Goal: Information Seeking & Learning: Learn about a topic

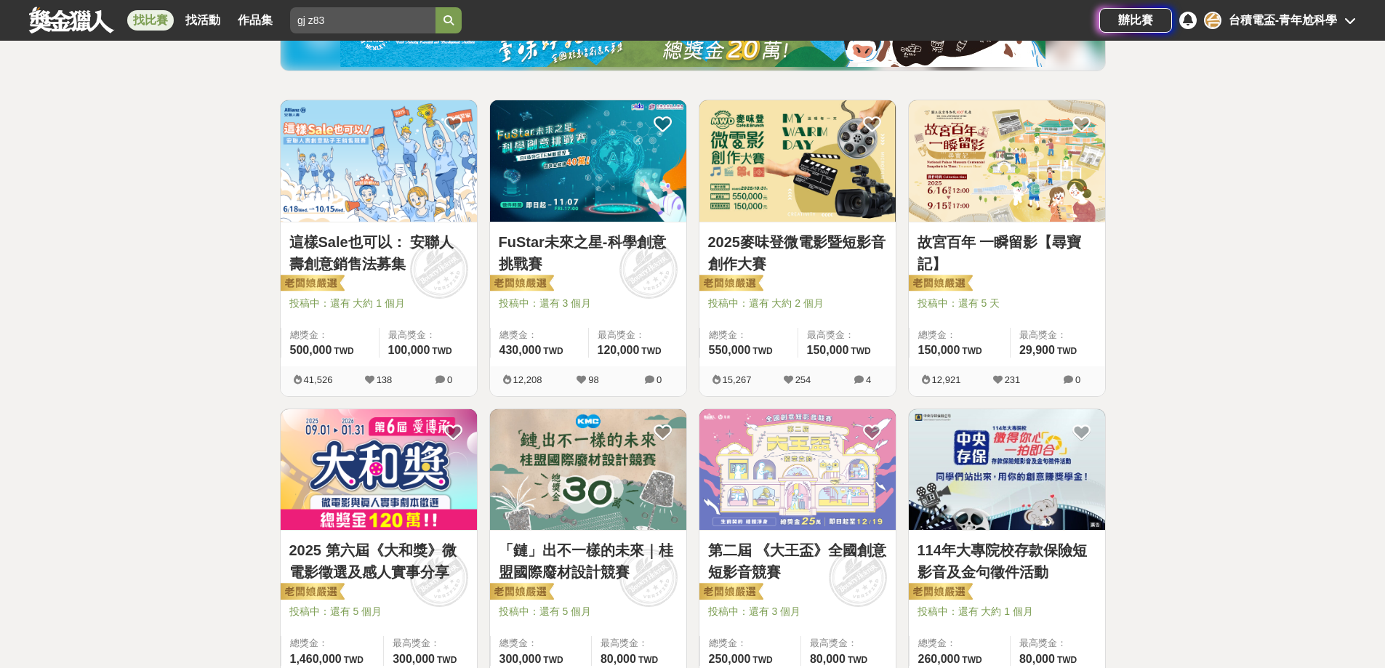
type input "gj z83"
click at [435, 7] on button "submit" at bounding box center [448, 20] width 26 height 26
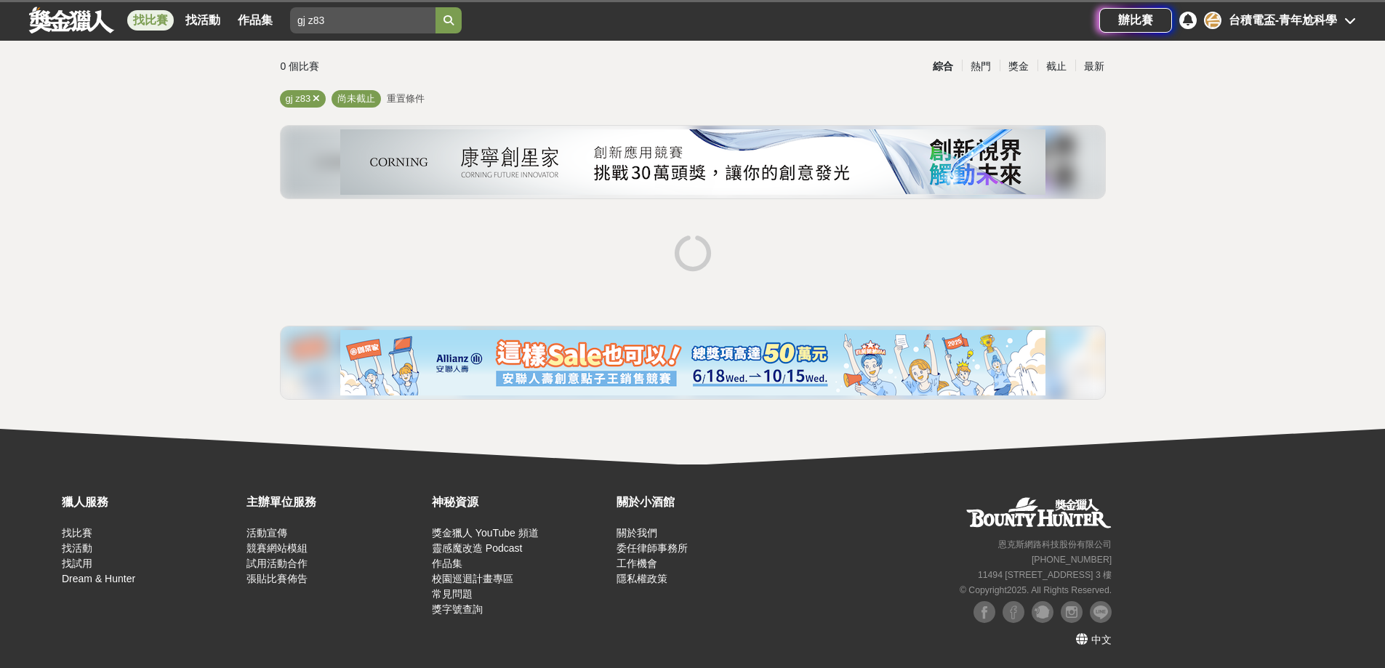
scroll to position [36, 0]
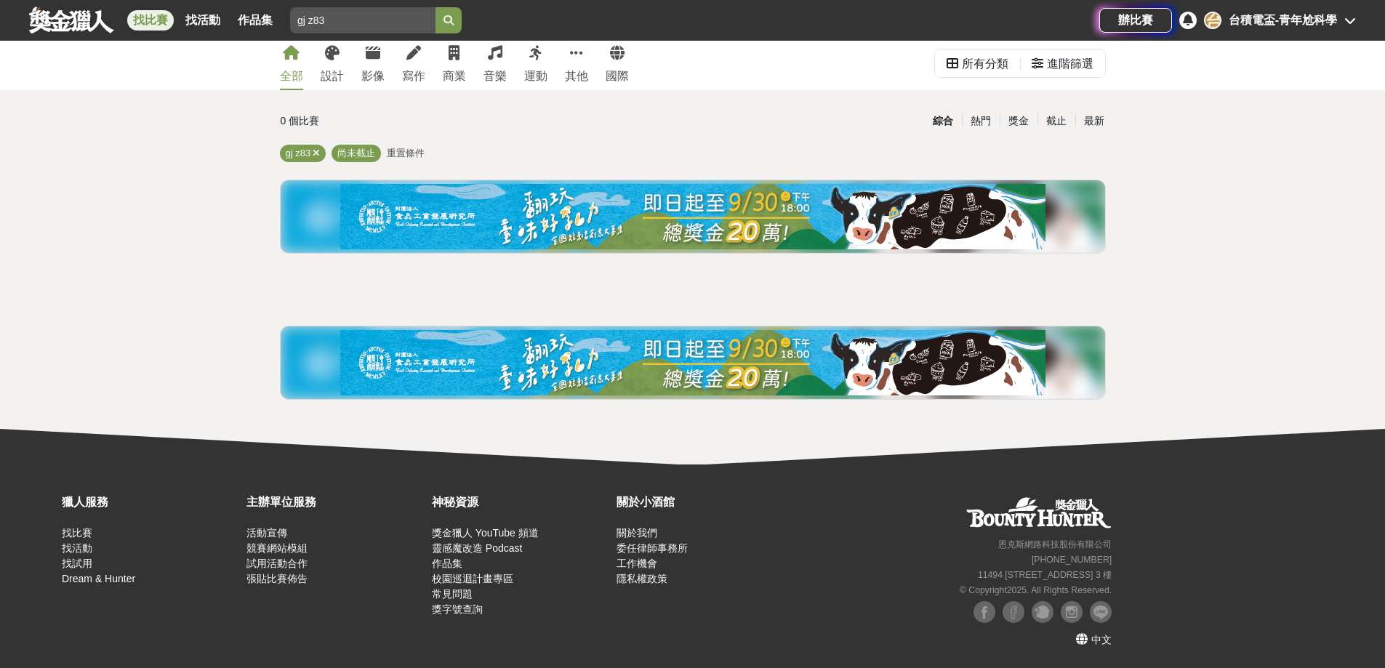
drag, startPoint x: 355, startPoint y: 25, endPoint x: 104, endPoint y: 3, distance: 251.8
click at [104, 3] on div "找比賽 找活動 作品集 gj z83 德國雙人 大學 決賽 半程[PERSON_NAME] 數學 活力組" at bounding box center [564, 20] width 1070 height 41
type input "書法"
click at [435, 7] on button "submit" at bounding box center [448, 20] width 26 height 26
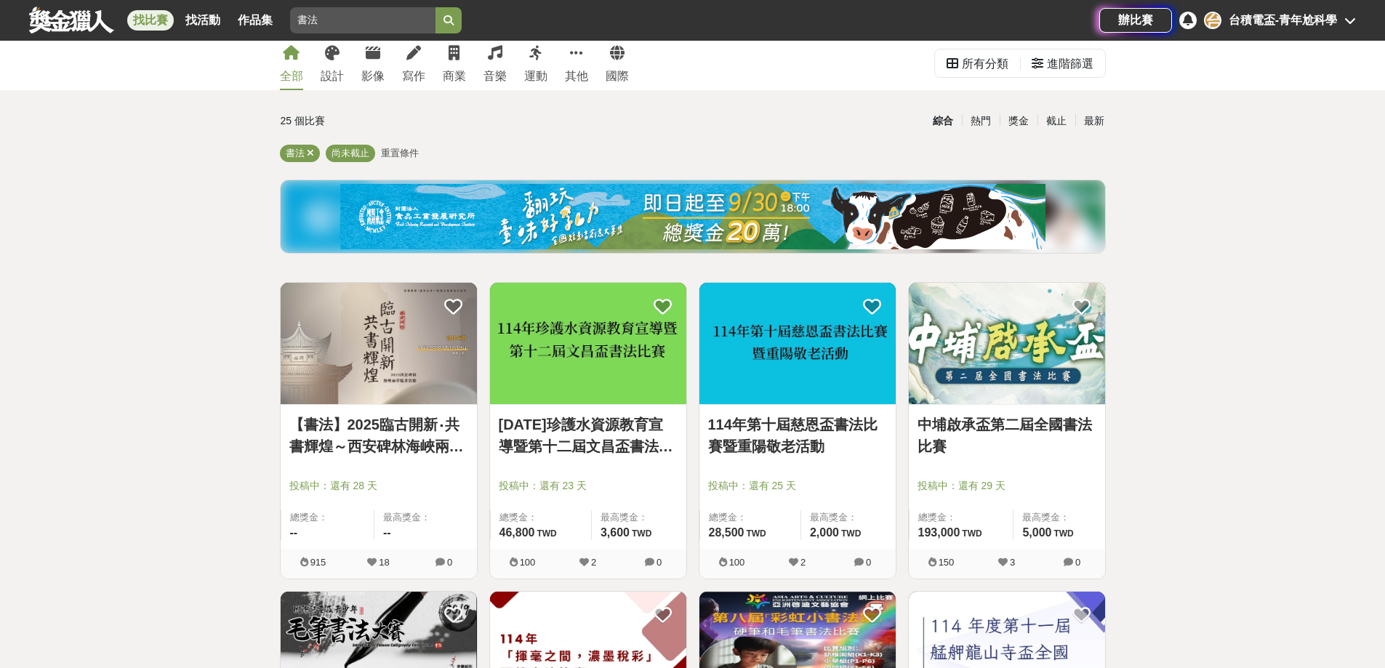
click at [622, 445] on link "[DATE]珍護水資源教育宣導暨第十二屆文昌盃書法比賽" at bounding box center [588, 436] width 179 height 44
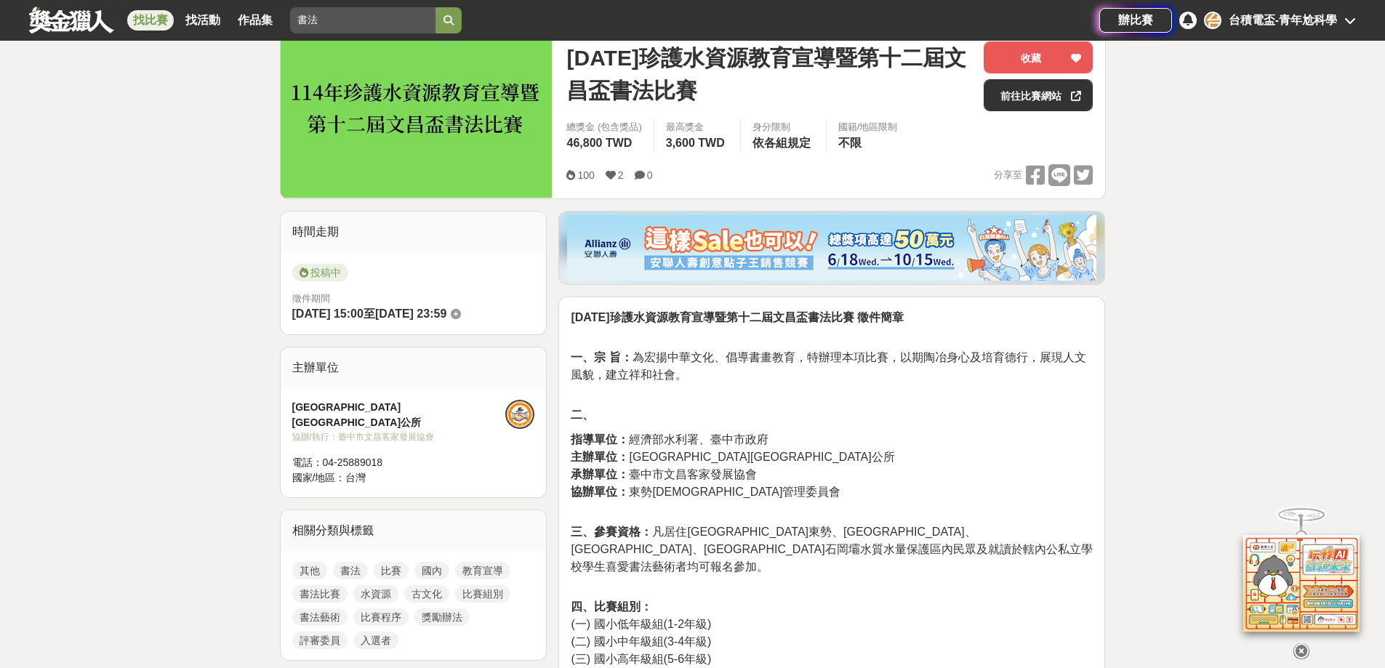
scroll to position [218, 0]
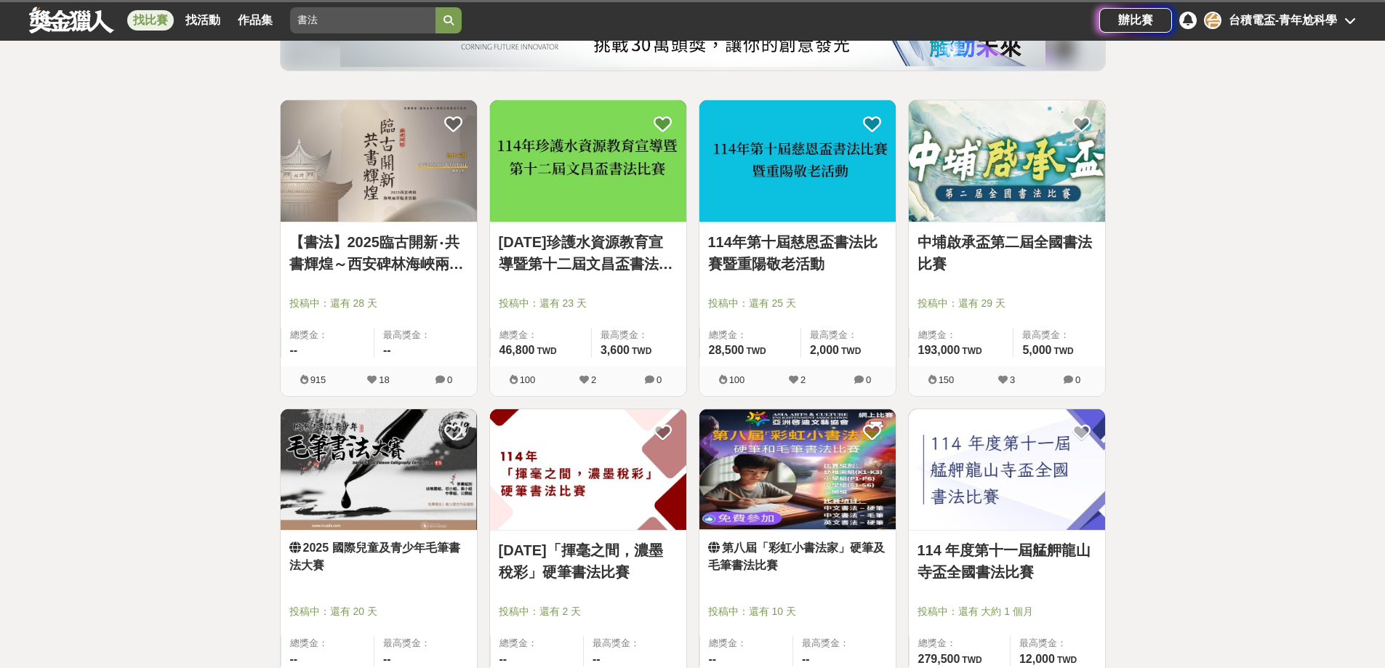
scroll to position [36, 0]
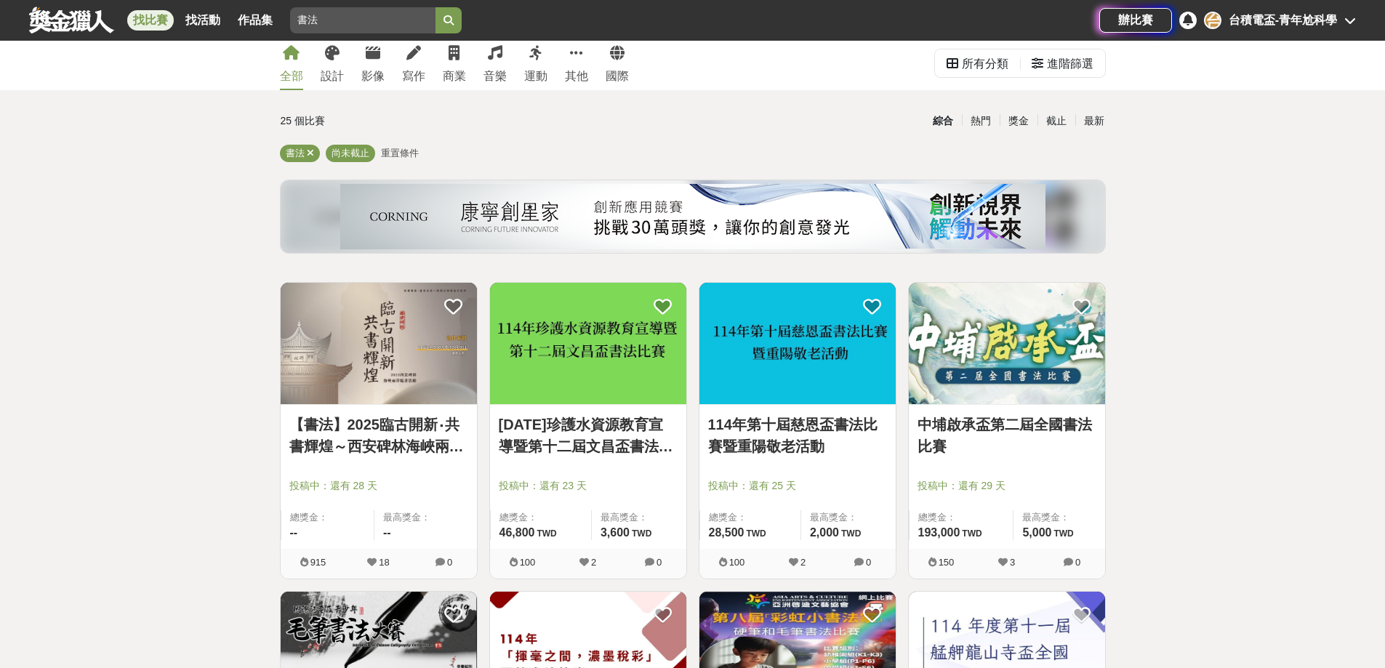
click at [759, 427] on link "114年第十屆慈恩盃書法比賽暨重陽敬老活動" at bounding box center [797, 436] width 179 height 44
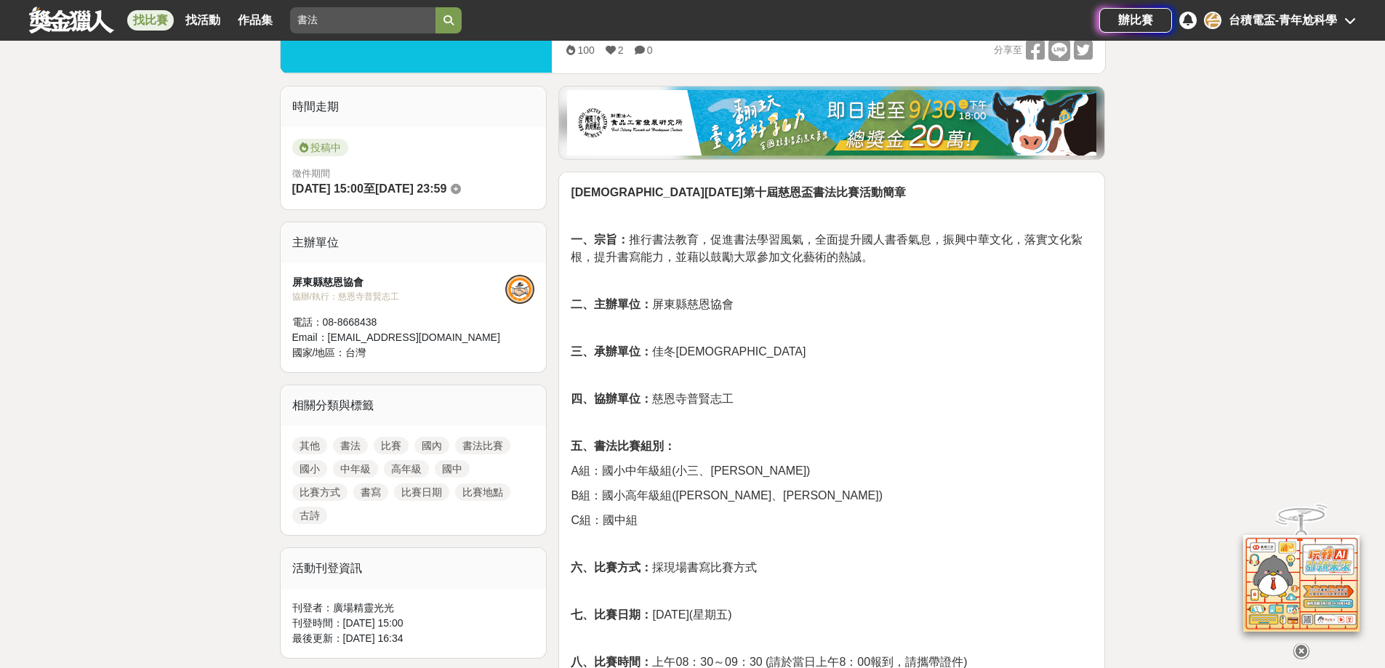
scroll to position [654, 0]
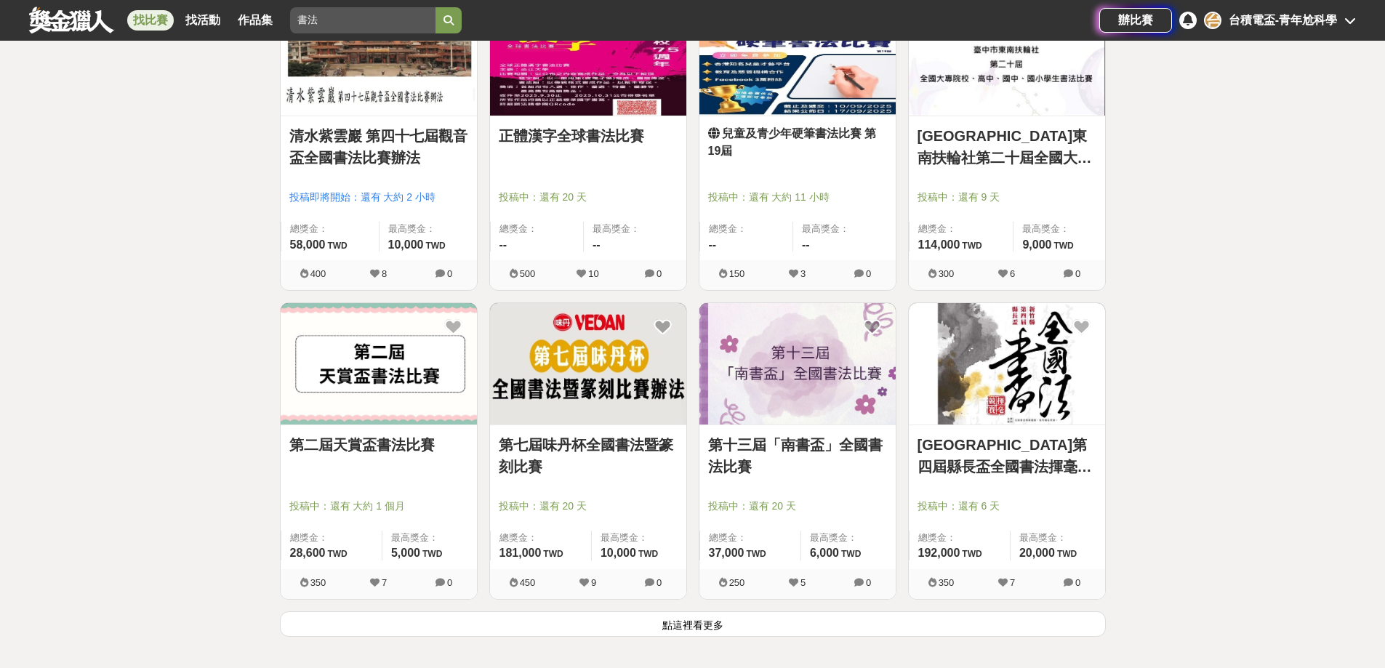
scroll to position [1562, 0]
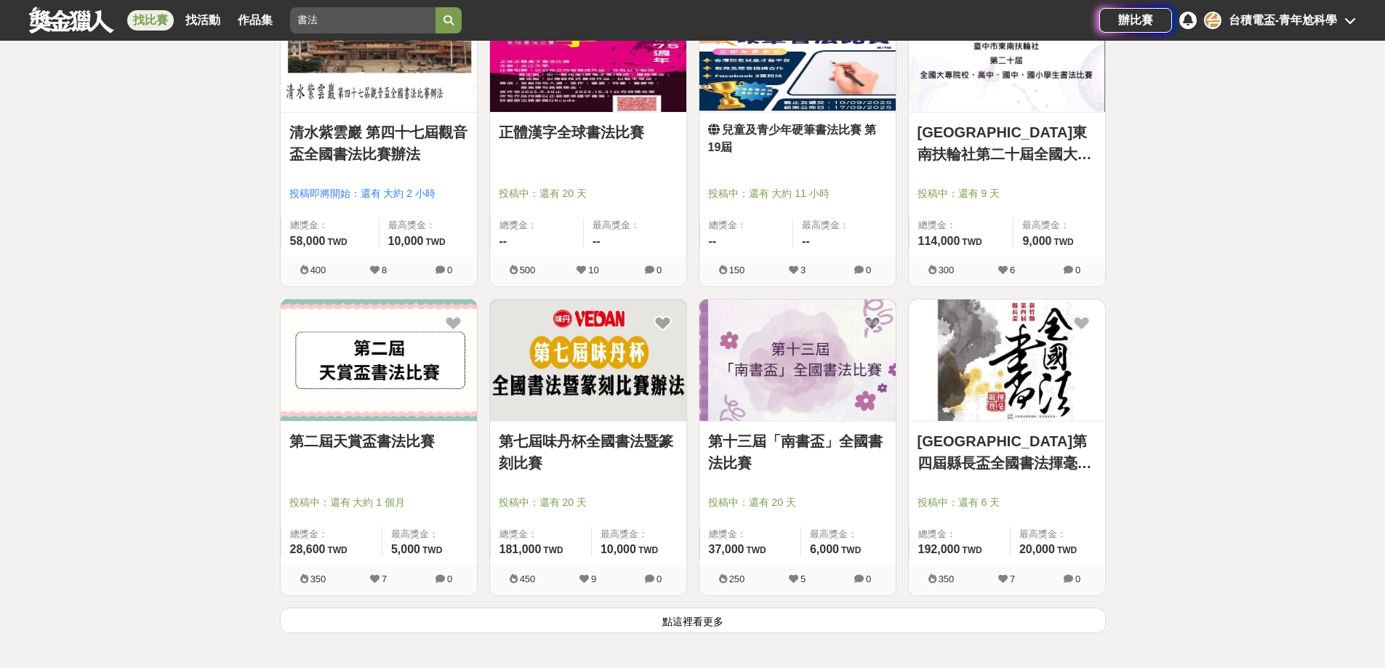
click at [676, 626] on button "點這裡看更多" at bounding box center [693, 620] width 826 height 25
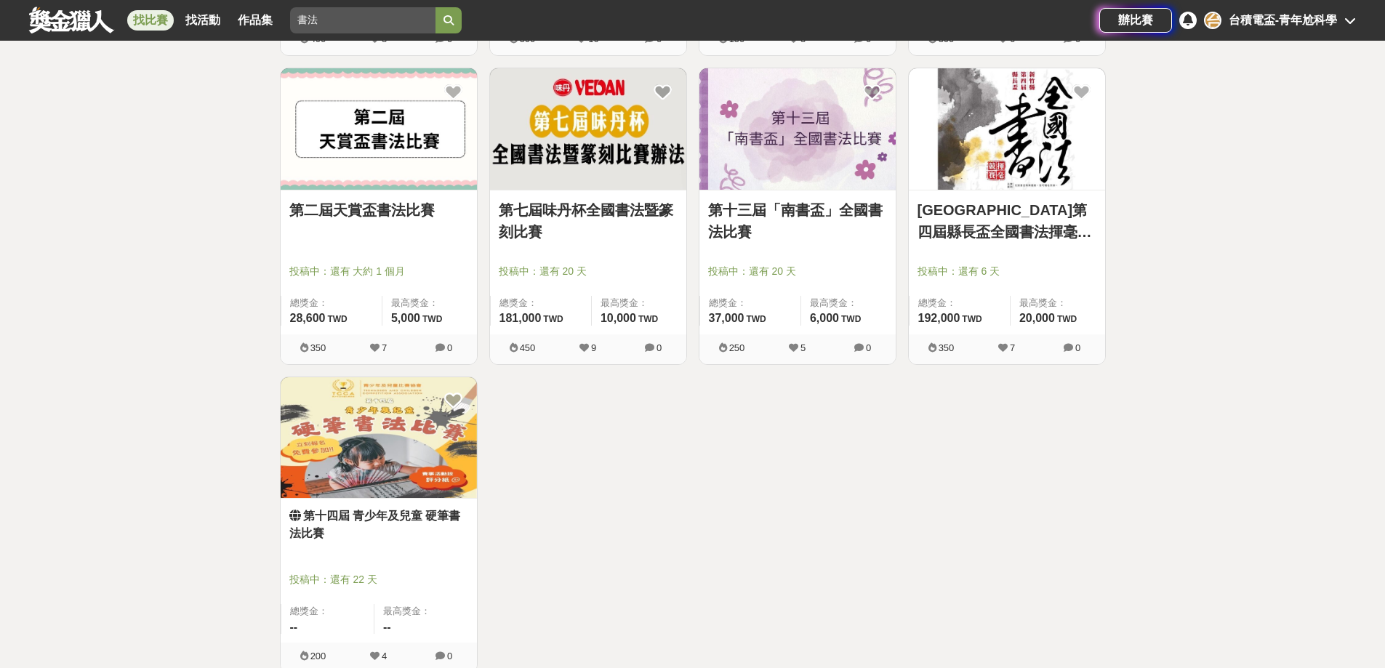
scroll to position [1853, 0]
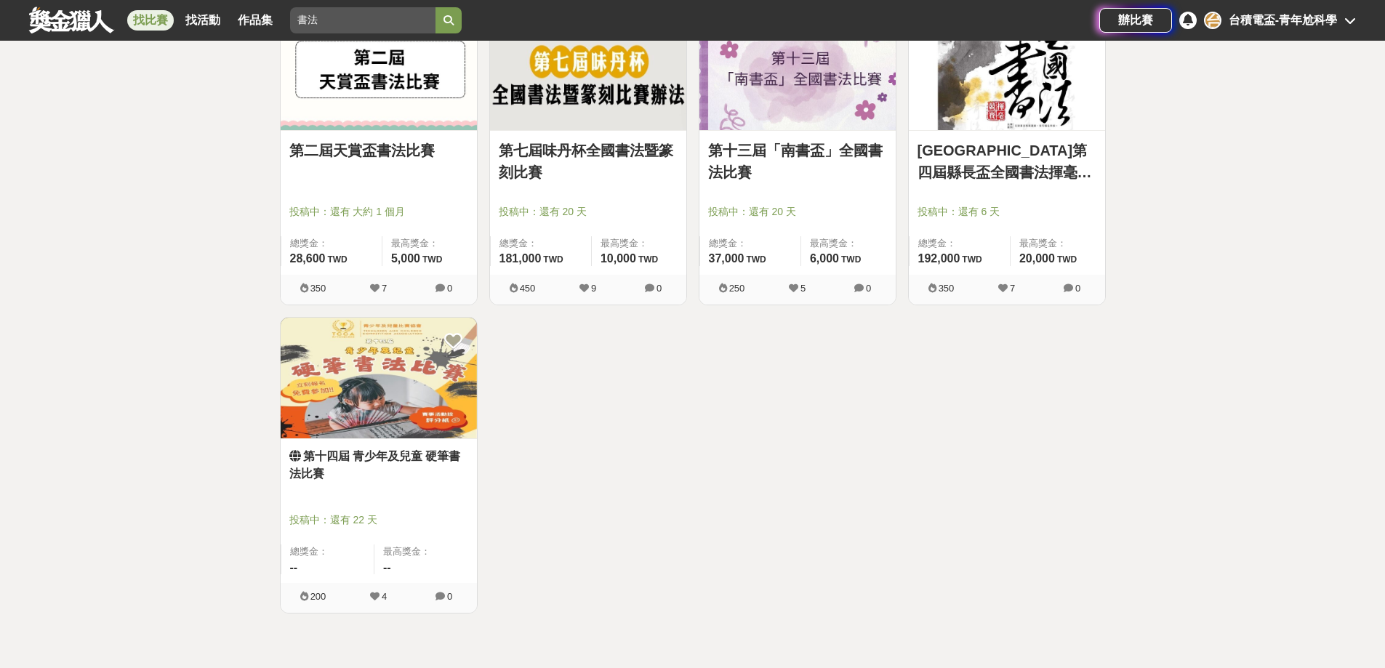
click at [143, 25] on link "找比賽" at bounding box center [150, 20] width 47 height 20
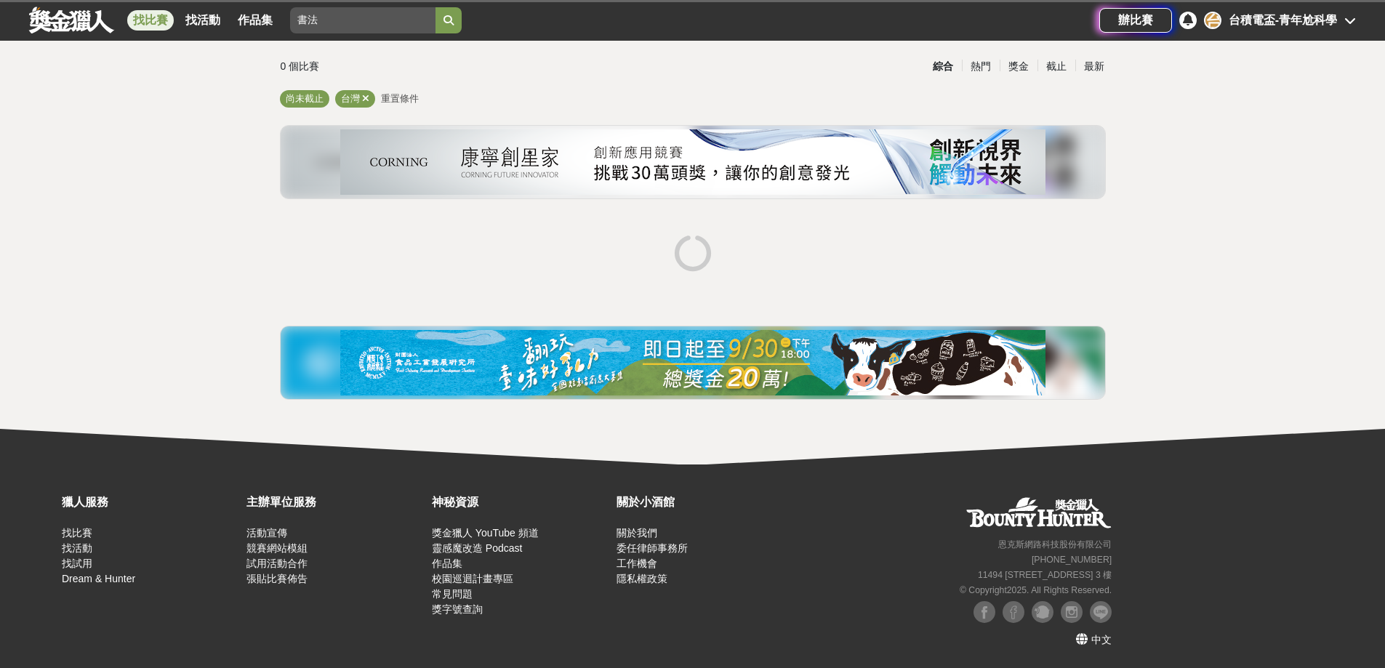
scroll to position [90, 0]
